Goal: Task Accomplishment & Management: Complete application form

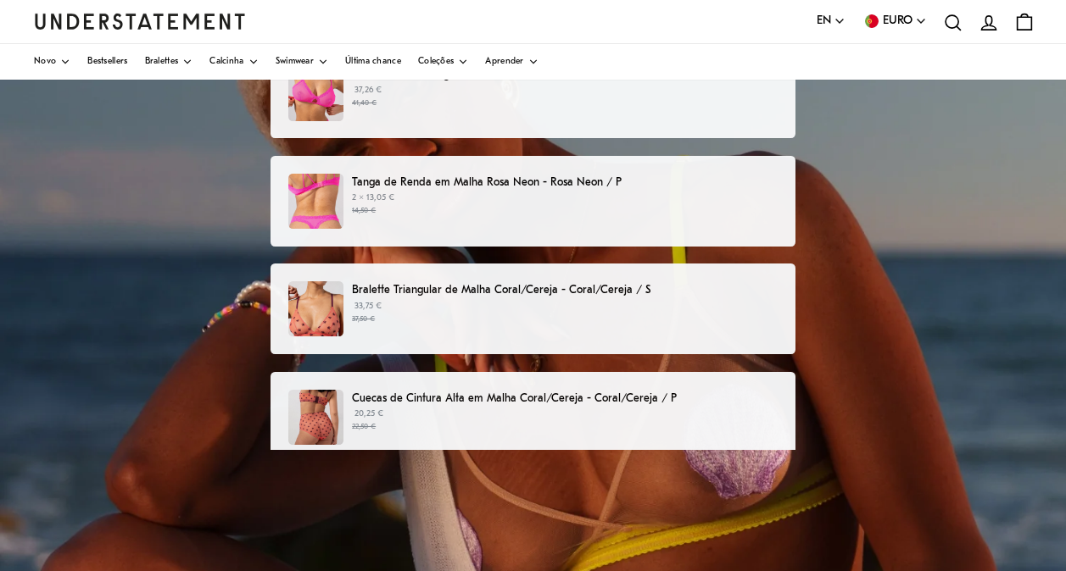
scroll to position [192, 0]
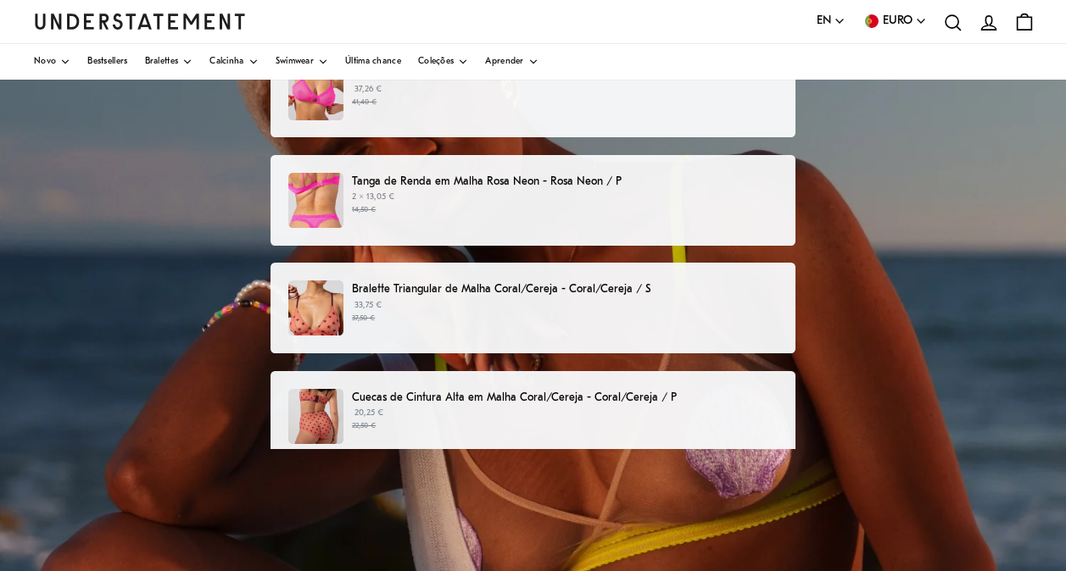
click at [555, 287] on p "Bralette Triangular de Malha Coral/Cereja - Coral/Cereja / S" at bounding box center [565, 290] width 426 height 18
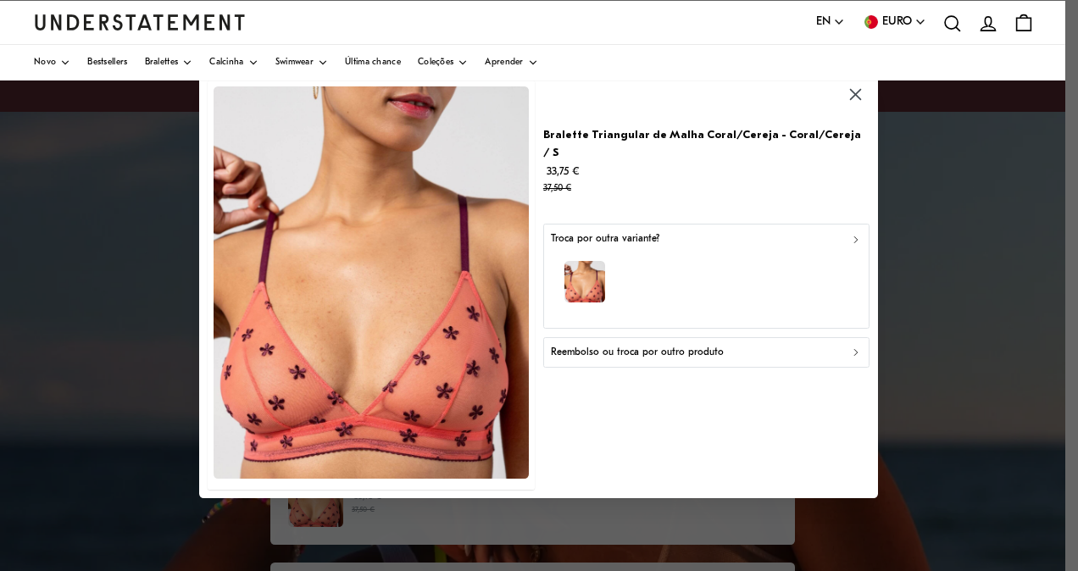
click at [857, 348] on icon "button" at bounding box center [857, 354] width 12 height 12
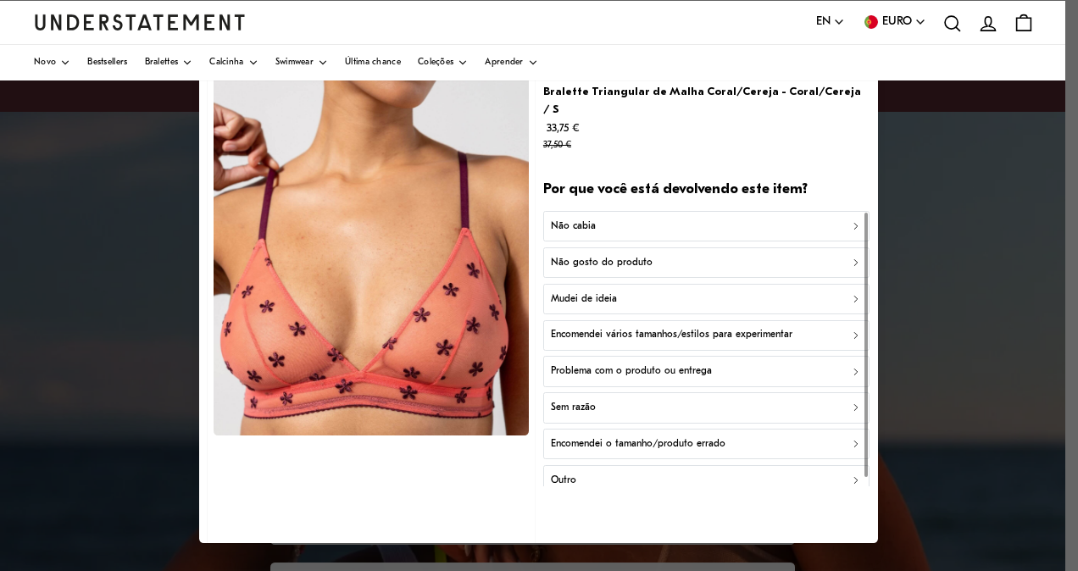
click at [627, 254] on p "Não gosto do produto" at bounding box center [602, 262] width 102 height 16
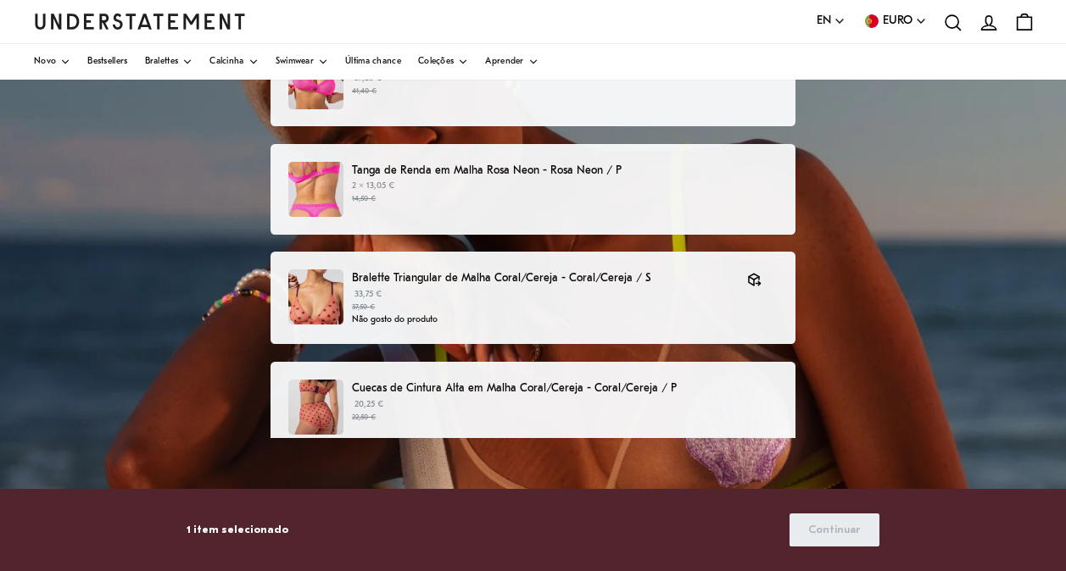
scroll to position [208, 0]
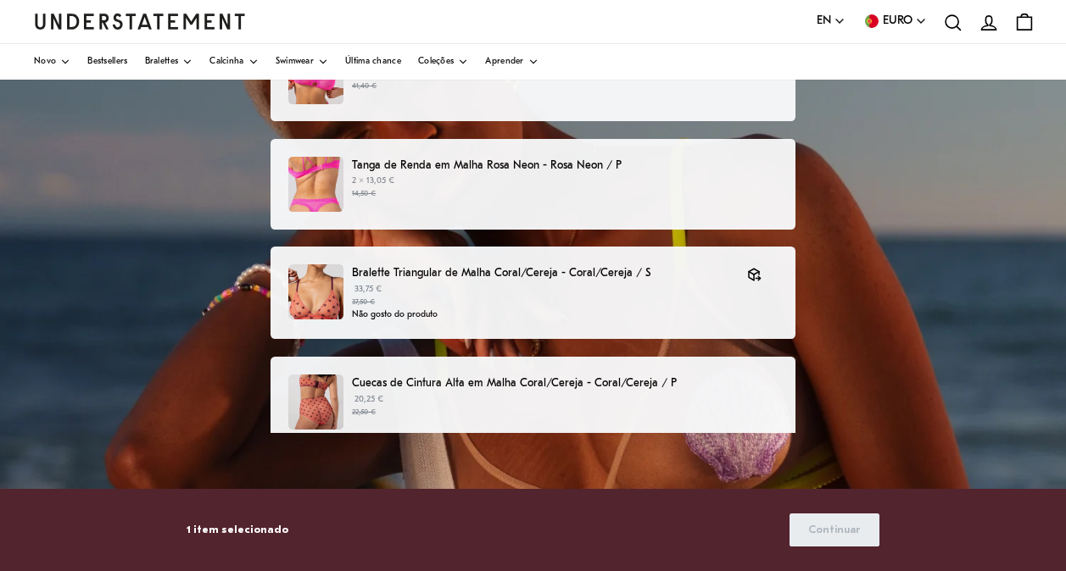
click at [630, 370] on div "Cuecas de Cintura Alta em Malha Coral/Cereja - Coral/Cereja / P 20,25 € 22,50 €" at bounding box center [532, 402] width 525 height 91
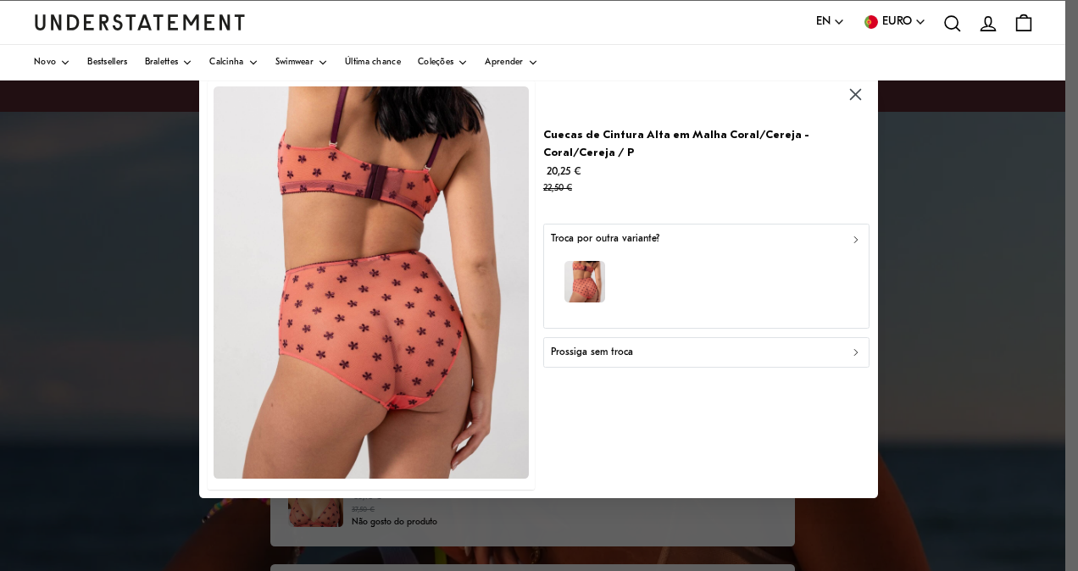
click at [752, 345] on div "Prossiga sem troca" at bounding box center [707, 353] width 312 height 16
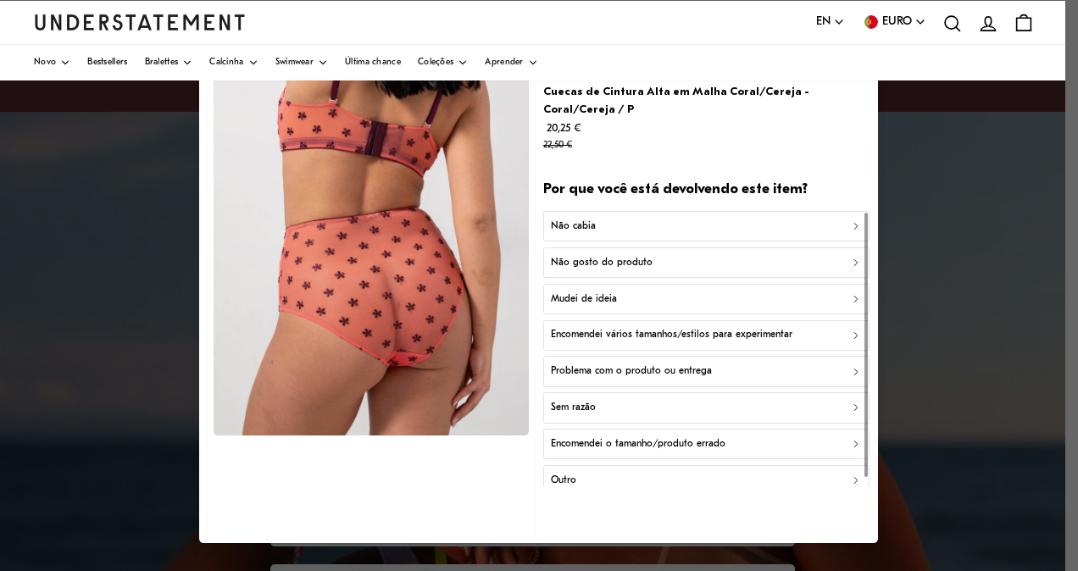
click at [607, 253] on button "Não gosto do produto" at bounding box center [706, 263] width 326 height 31
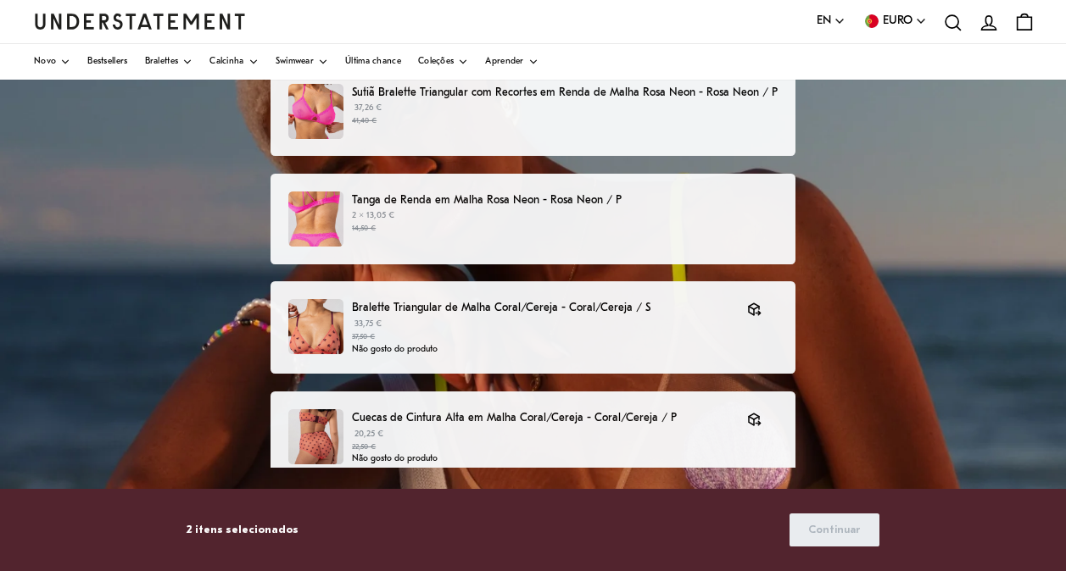
scroll to position [182, 0]
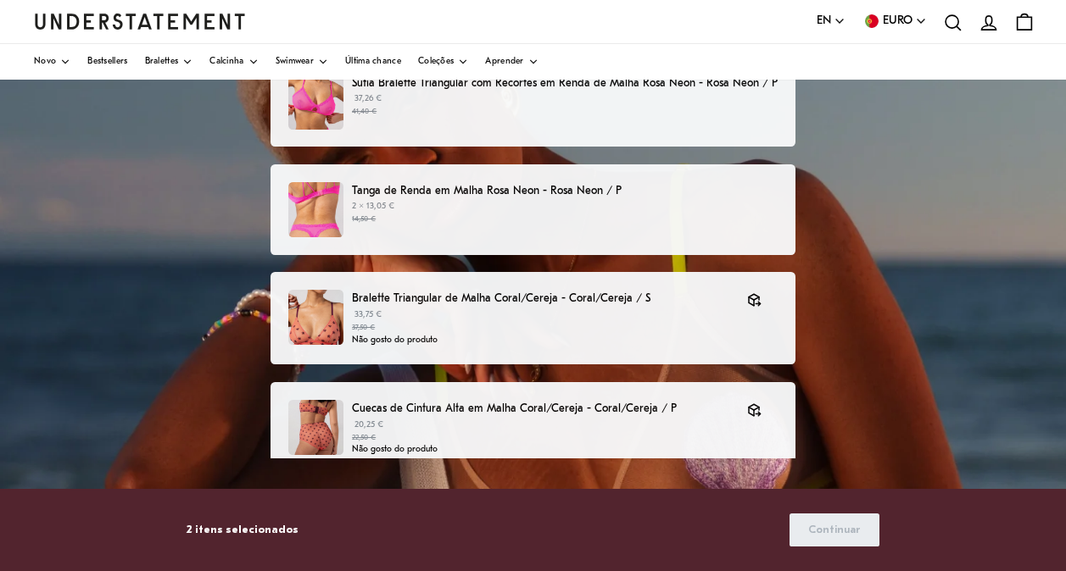
drag, startPoint x: 1010, startPoint y: 1, endPoint x: 589, endPoint y: 189, distance: 460.7
click at [589, 189] on p "Tanga de Renda em Malha Rosa Neon - Rosa Neon / P" at bounding box center [565, 191] width 426 height 18
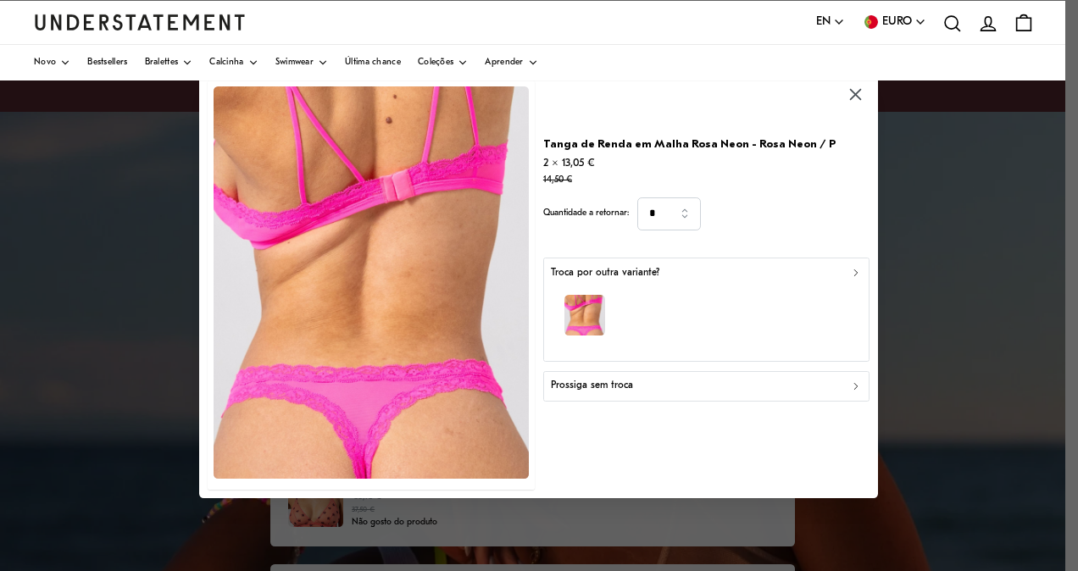
click at [856, 276] on icon "button" at bounding box center [857, 274] width 12 height 12
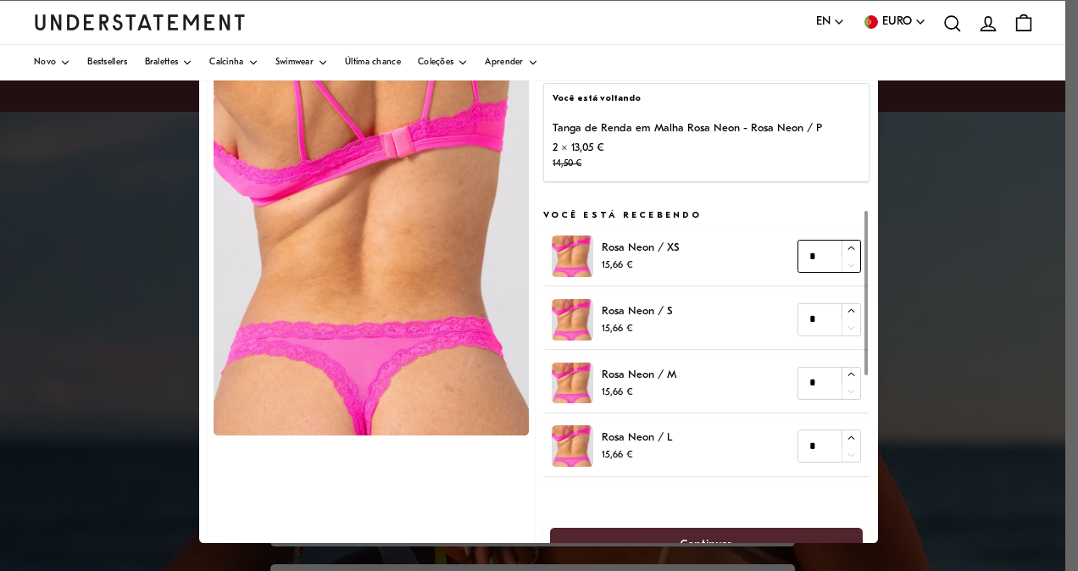
click at [846, 248] on icon "button" at bounding box center [851, 247] width 11 height 11
type input "*"
click at [846, 248] on icon "button" at bounding box center [851, 247] width 11 height 11
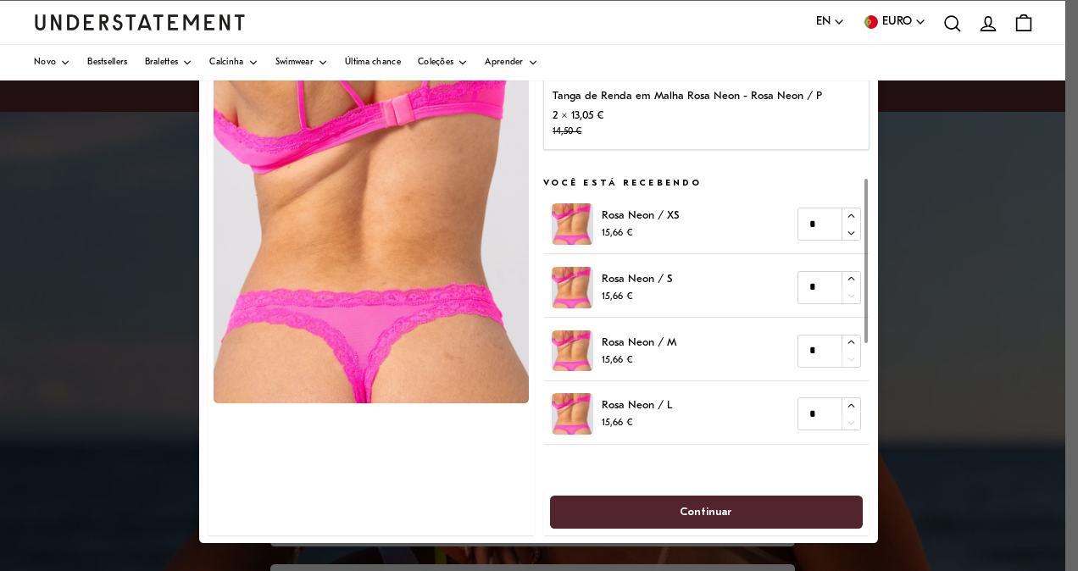
click at [704, 513] on span "Continuar" at bounding box center [707, 511] width 53 height 31
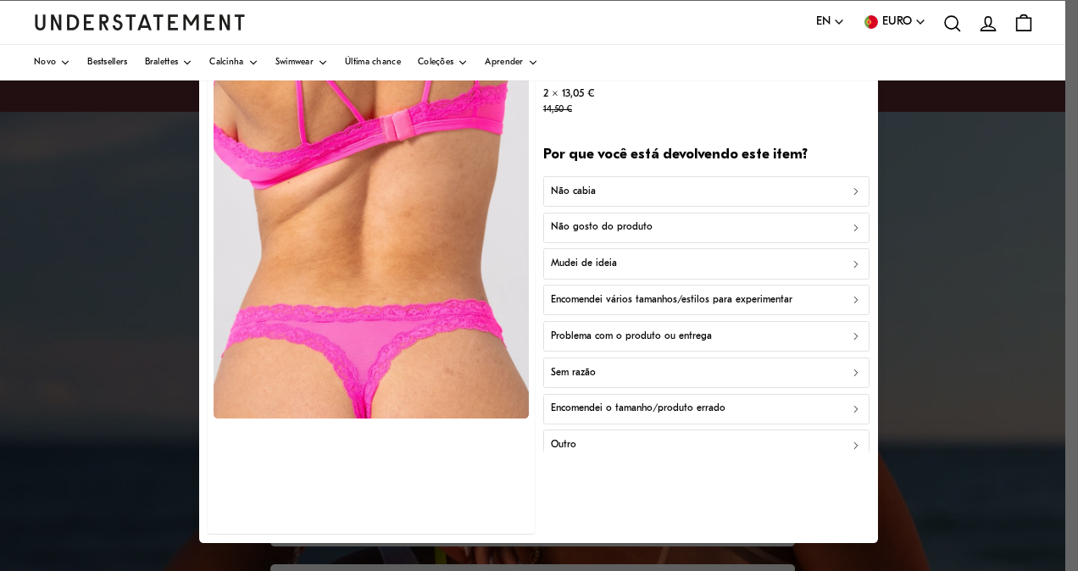
scroll to position [17, 0]
click at [835, 406] on div "Encomendei o tamanho/produto errado" at bounding box center [707, 409] width 312 height 16
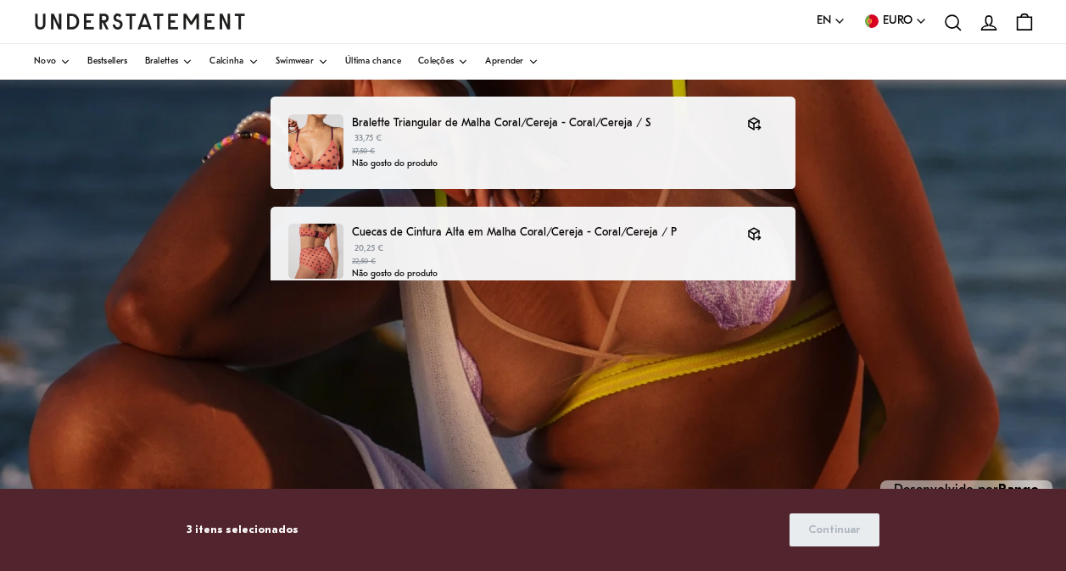
scroll to position [388, 0]
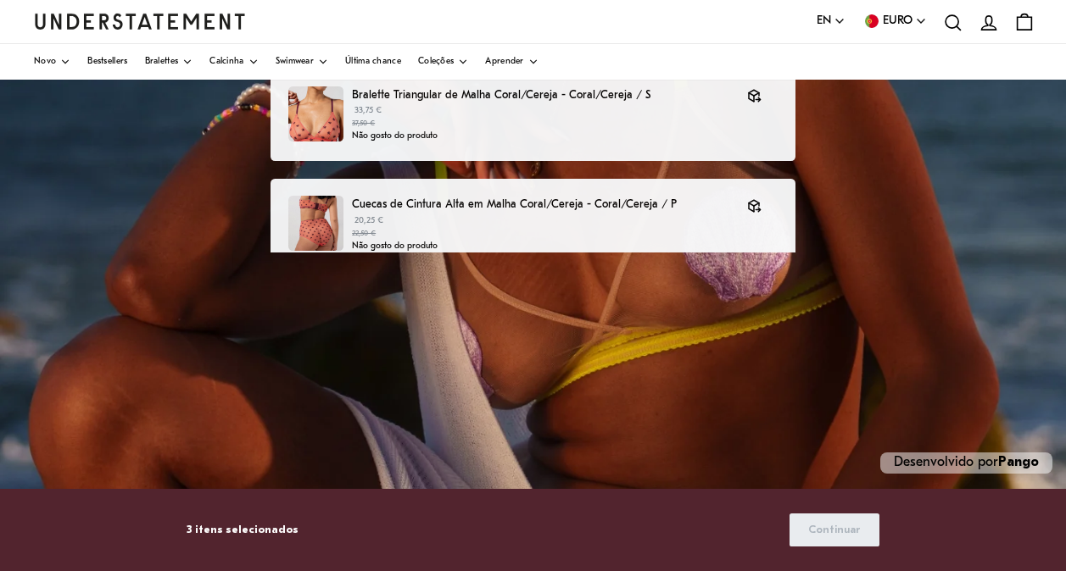
click at [221, 526] on p "3 itens selecionados" at bounding box center [243, 530] width 112 height 18
click at [176, 533] on div "3 itens selecionados Continuar" at bounding box center [533, 530] width 727 height 83
click at [196, 528] on p "3 itens selecionados" at bounding box center [243, 530] width 112 height 18
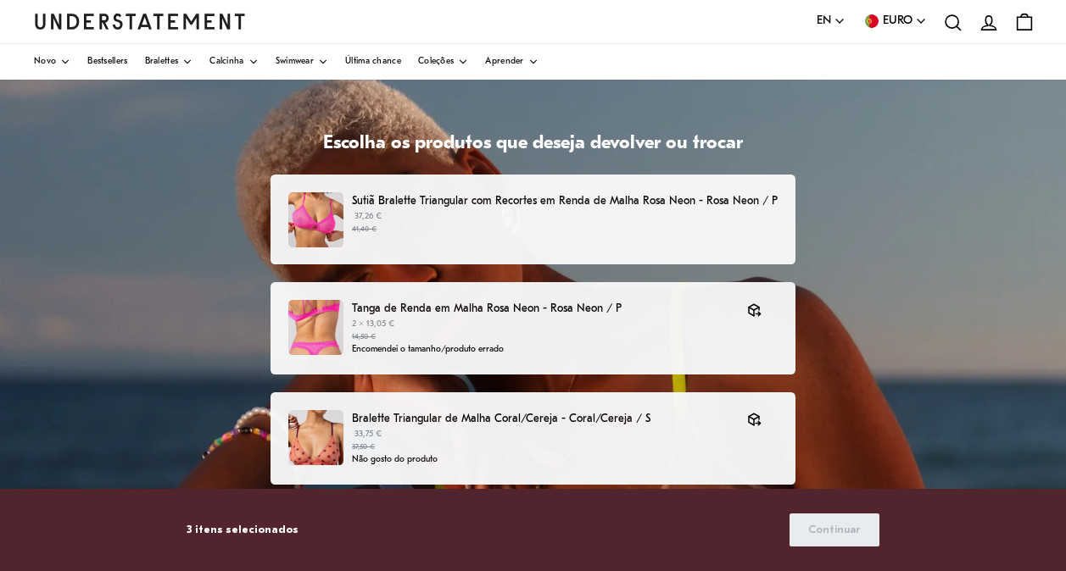
scroll to position [0, 0]
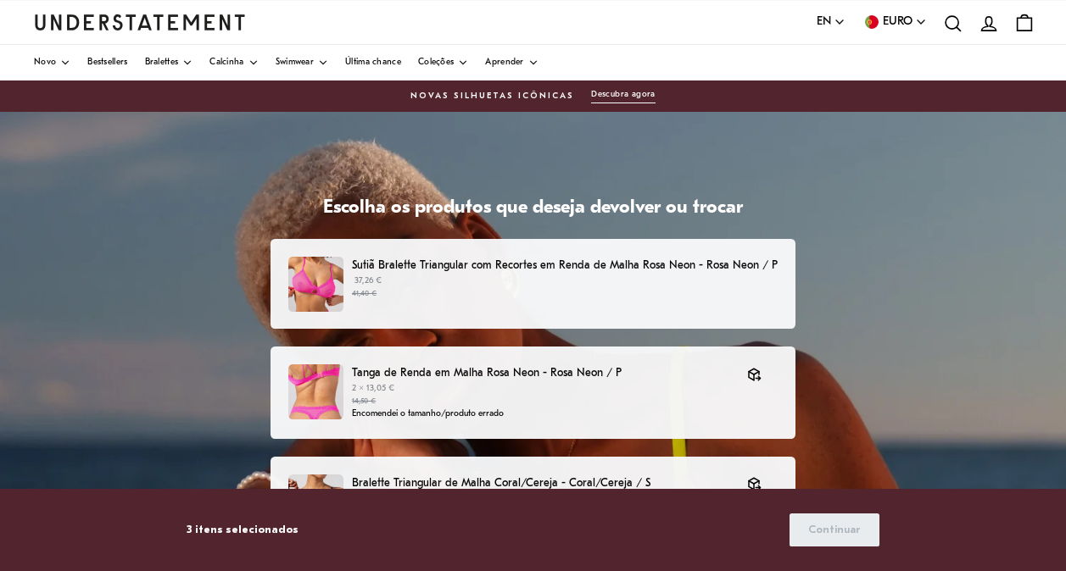
click at [992, 20] on icon "conta" at bounding box center [989, 24] width 22 height 22
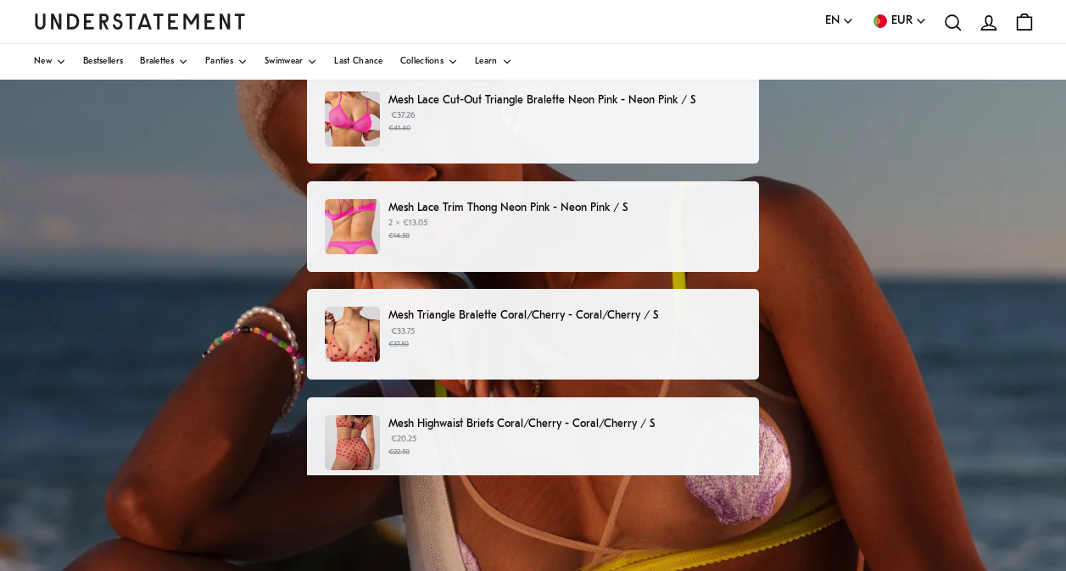
scroll to position [160, 0]
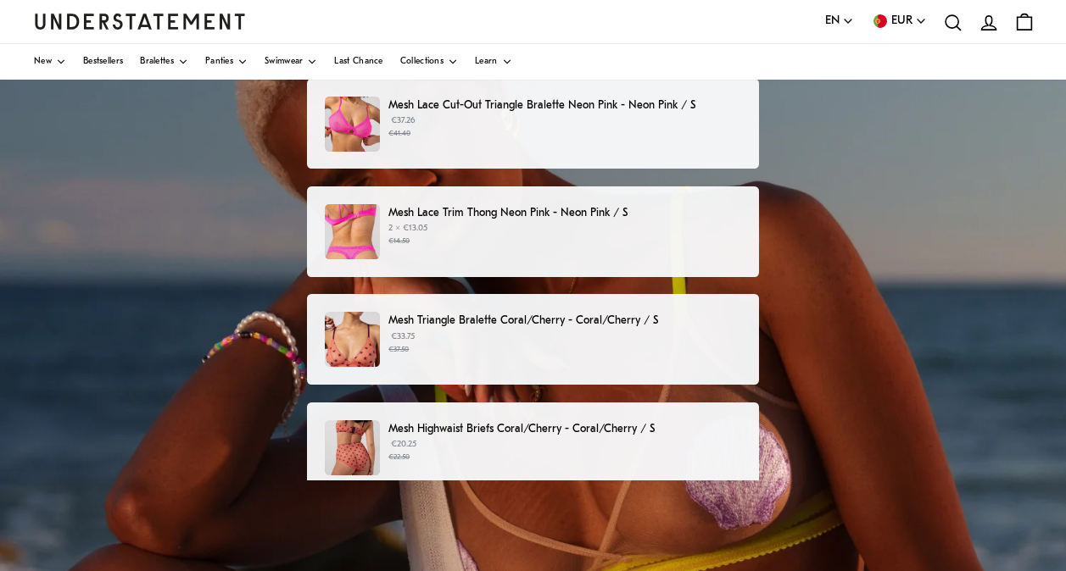
click at [616, 243] on small "€14.50" at bounding box center [564, 242] width 353 height 12
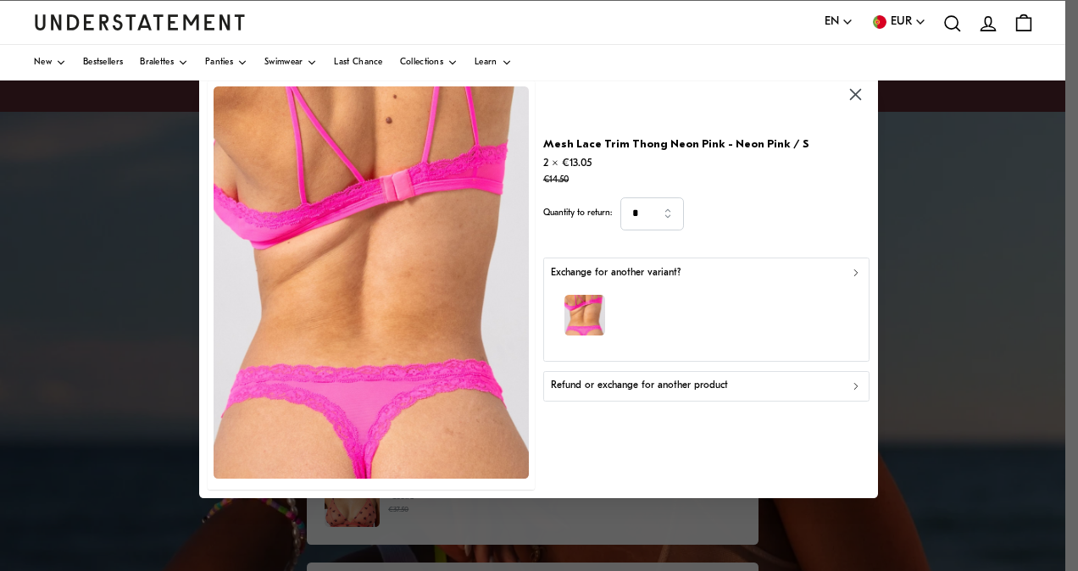
click at [856, 269] on icon "button" at bounding box center [857, 274] width 12 height 12
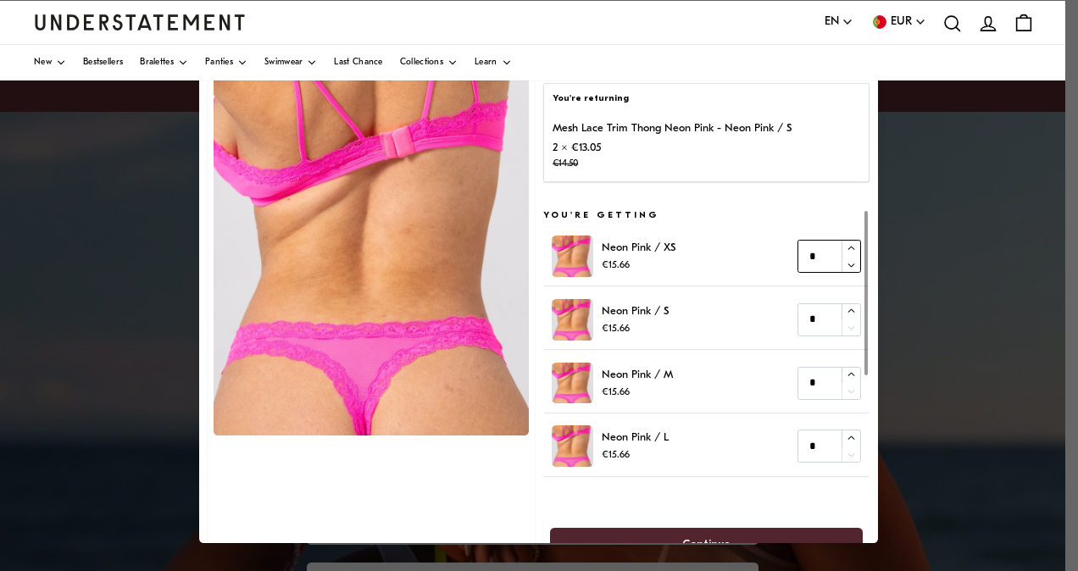
click at [849, 248] on icon "button" at bounding box center [852, 247] width 7 height 3
type input "*"
click at [849, 248] on icon "button" at bounding box center [852, 247] width 7 height 3
click at [738, 533] on span "Continue" at bounding box center [707, 543] width 276 height 31
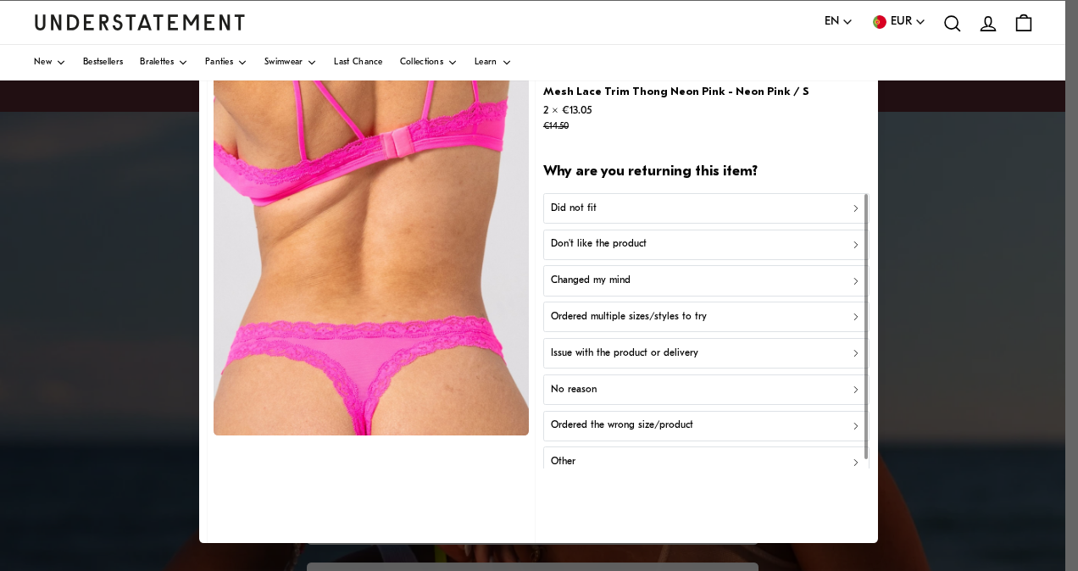
click at [597, 431] on p "Ordered the wrong size/product" at bounding box center [622, 426] width 142 height 16
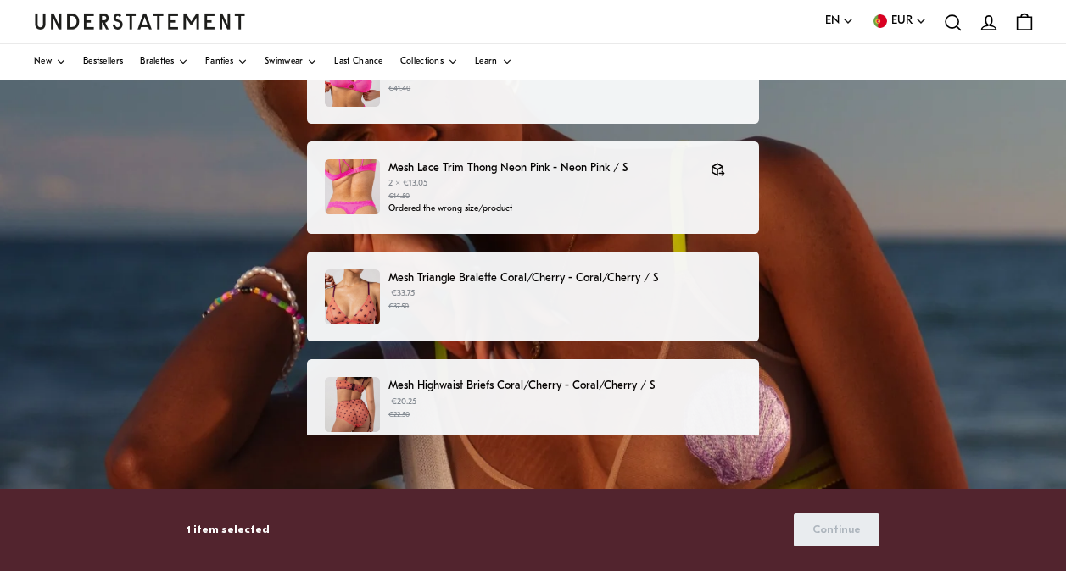
scroll to position [219, 0]
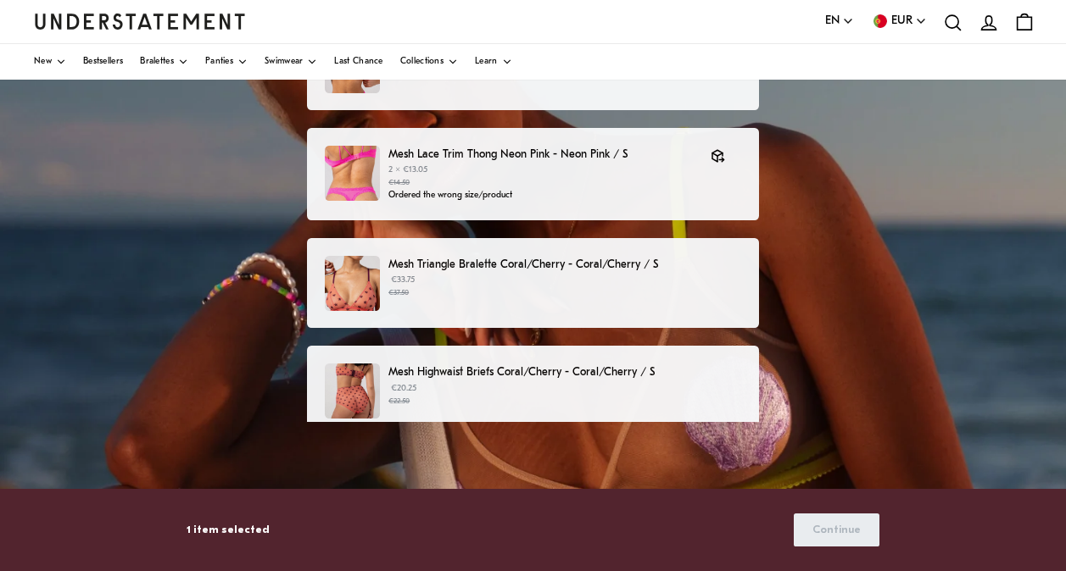
click at [475, 266] on p "Mesh Triangle Bralette Coral/Cherry - Coral/Cherry / S" at bounding box center [564, 265] width 353 height 18
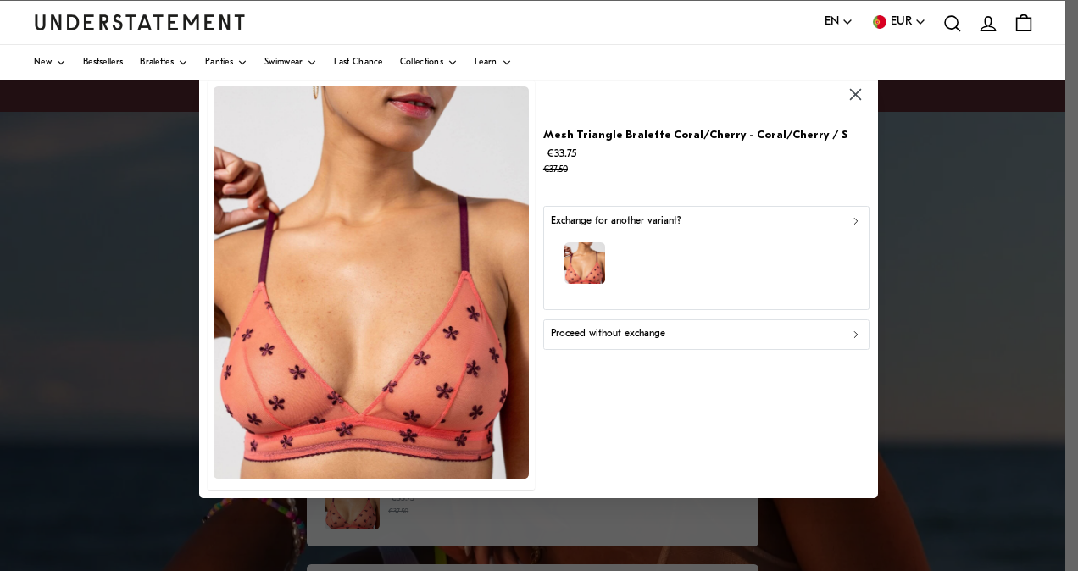
click at [856, 336] on icon "button" at bounding box center [856, 335] width 3 height 6
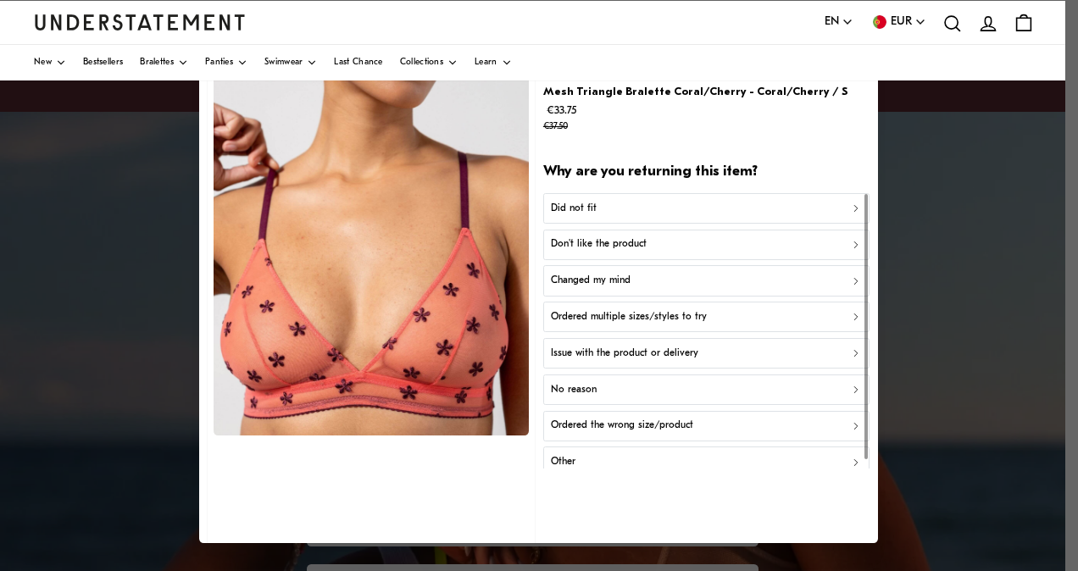
click at [602, 247] on p "Don't like the product" at bounding box center [599, 245] width 96 height 16
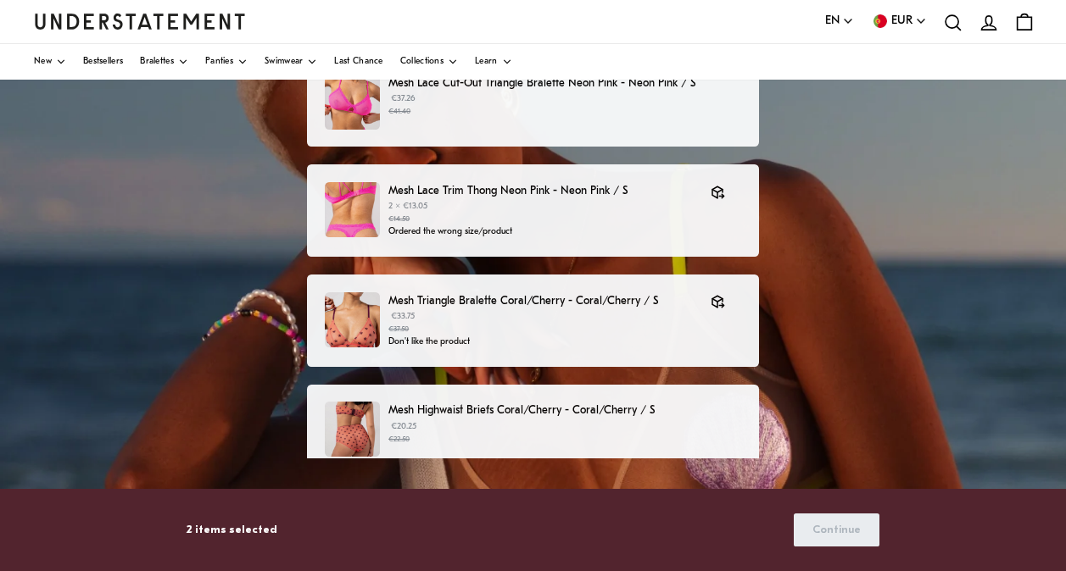
scroll to position [183, 0]
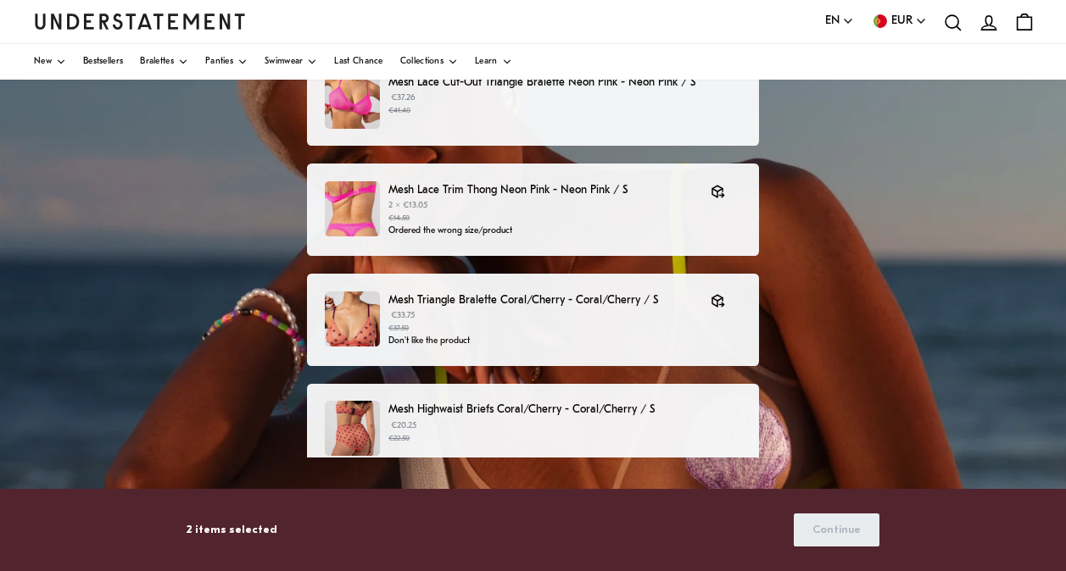
click at [616, 408] on p "Mesh Highwaist Briefs Coral/Cherry - Coral/Cherry / S" at bounding box center [564, 410] width 353 height 18
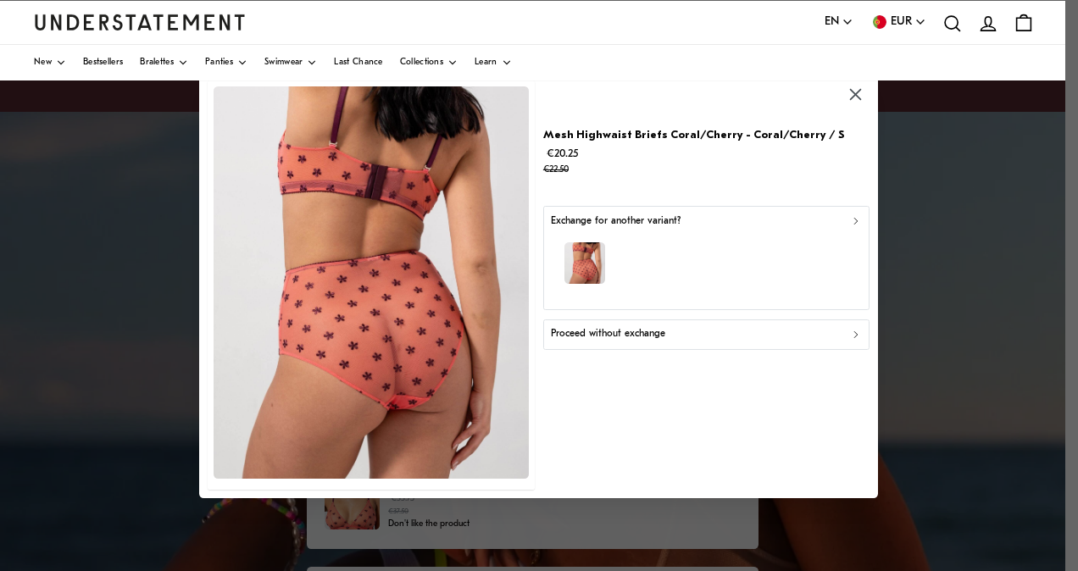
click at [855, 331] on icon "button" at bounding box center [857, 335] width 12 height 12
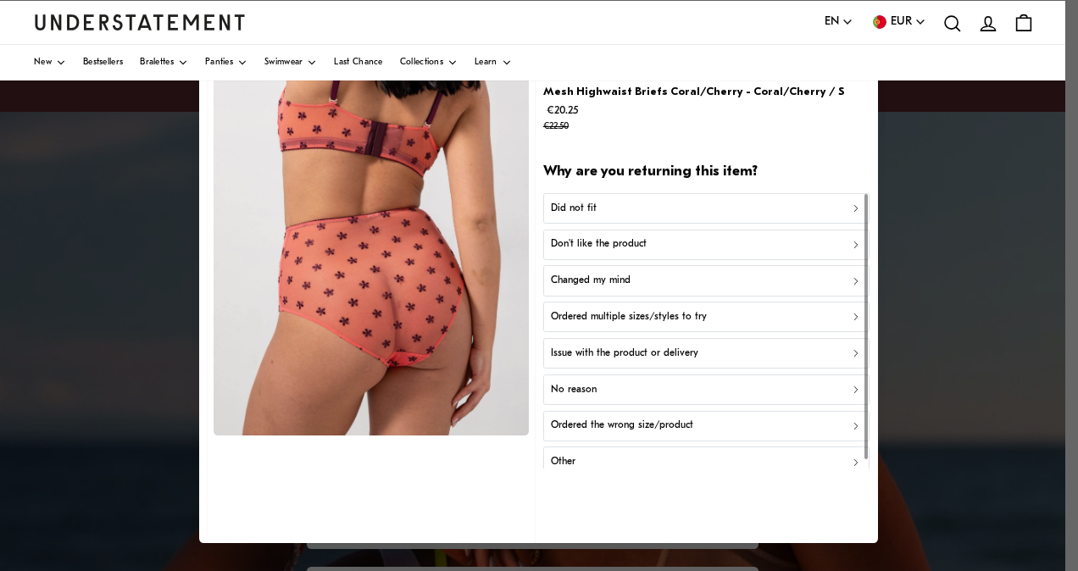
click at [622, 247] on p "Don't like the product" at bounding box center [599, 245] width 96 height 16
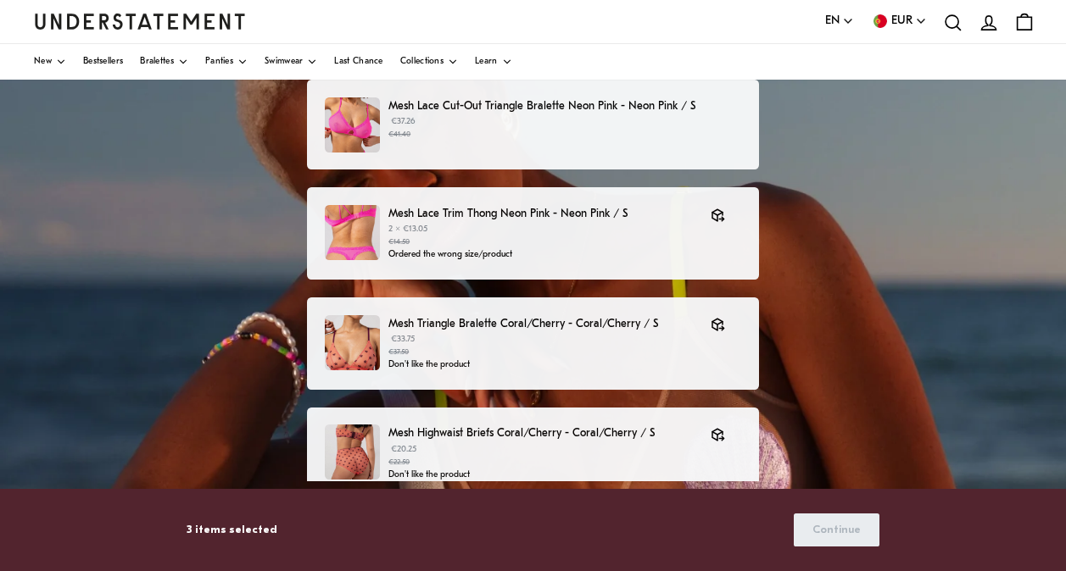
scroll to position [160, 0]
